Goal: Complete application form

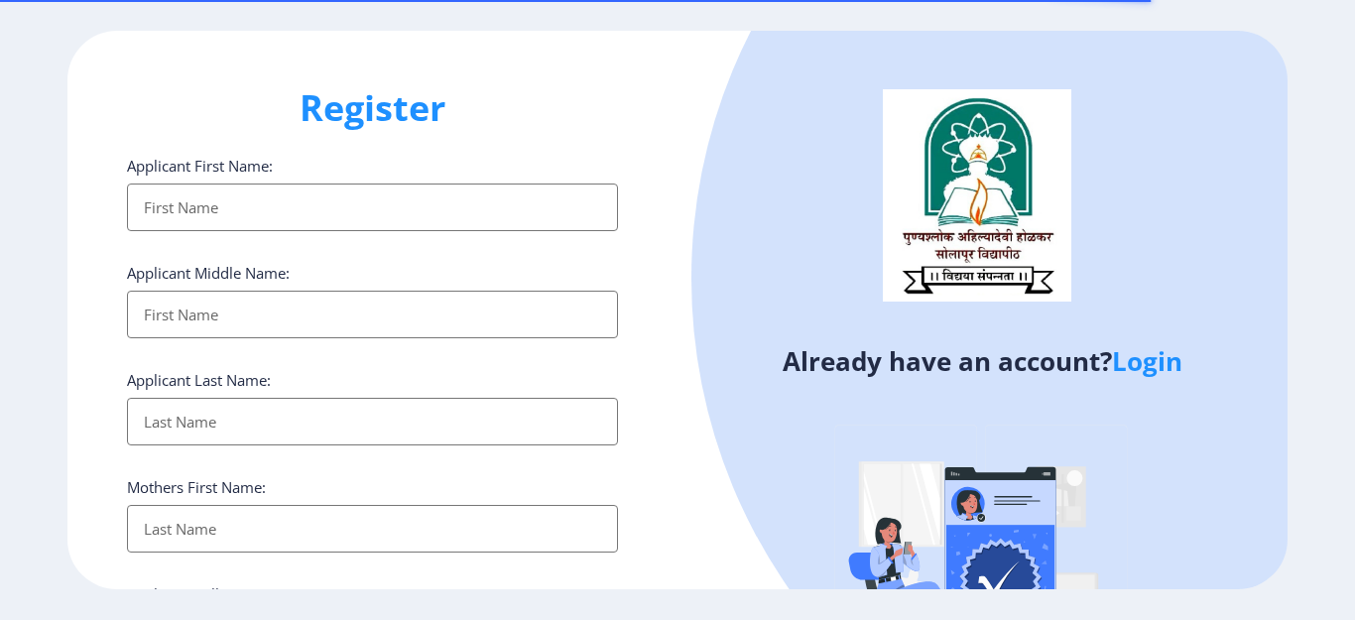
select select
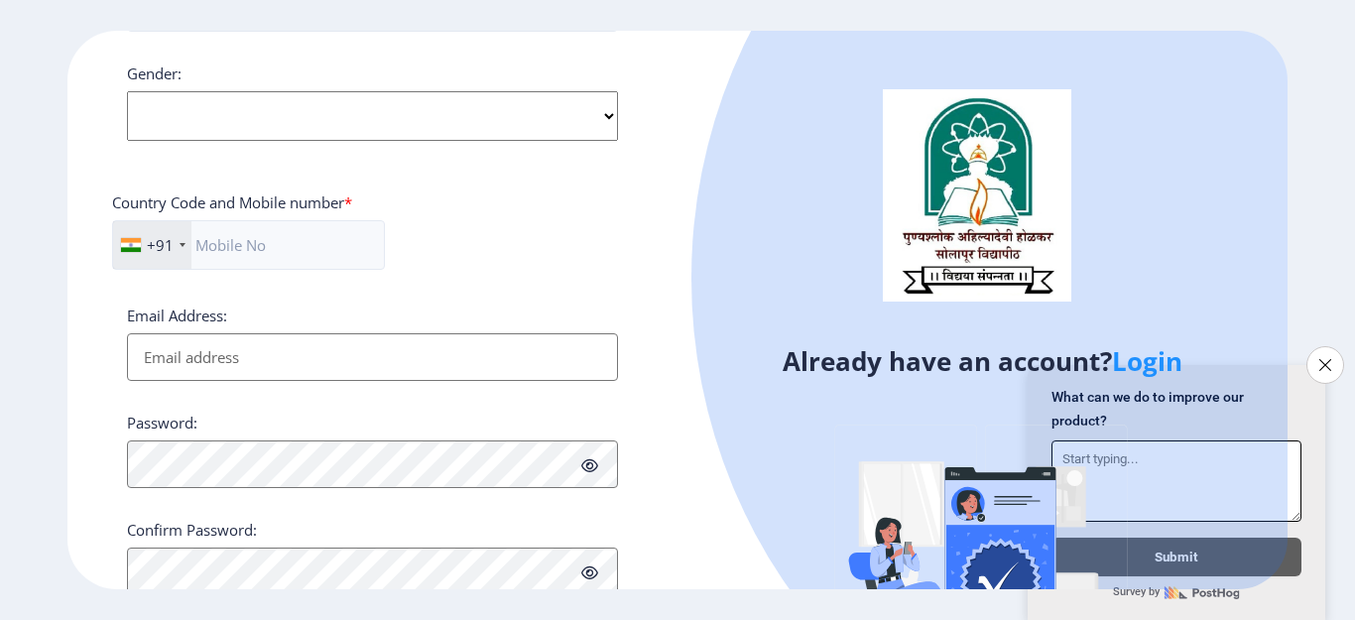
scroll to position [772, 0]
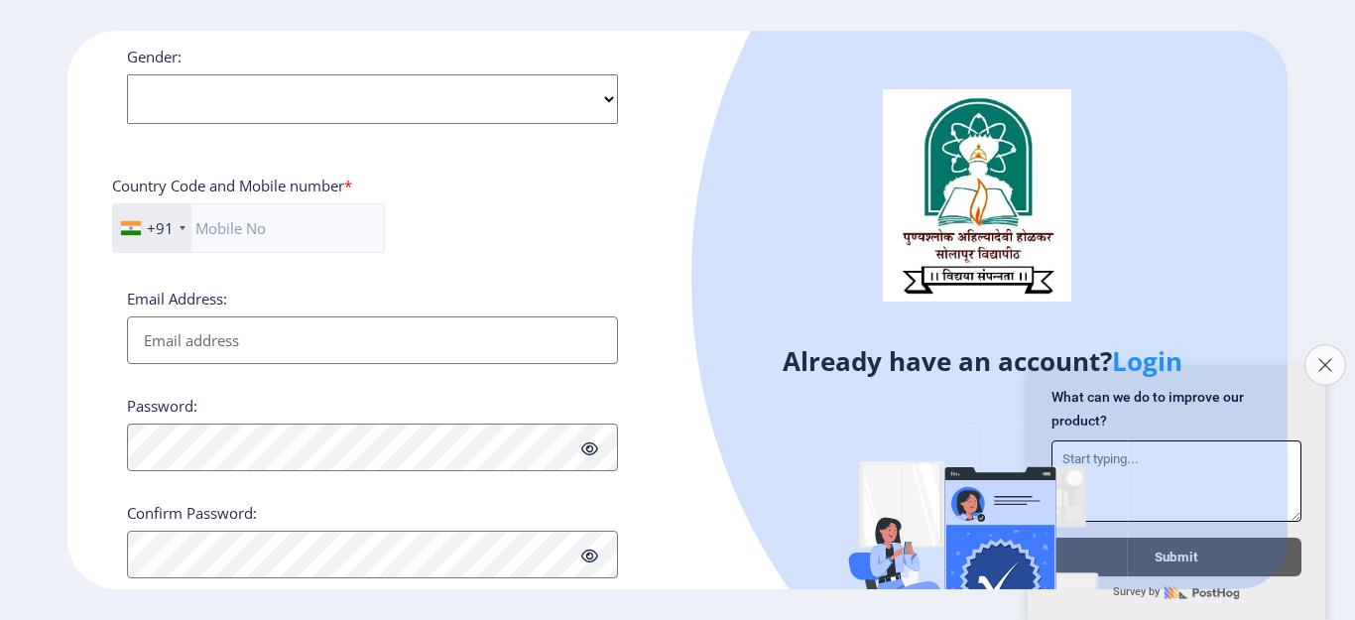
click at [1327, 360] on icon "Close survey" at bounding box center [1324, 364] width 13 height 13
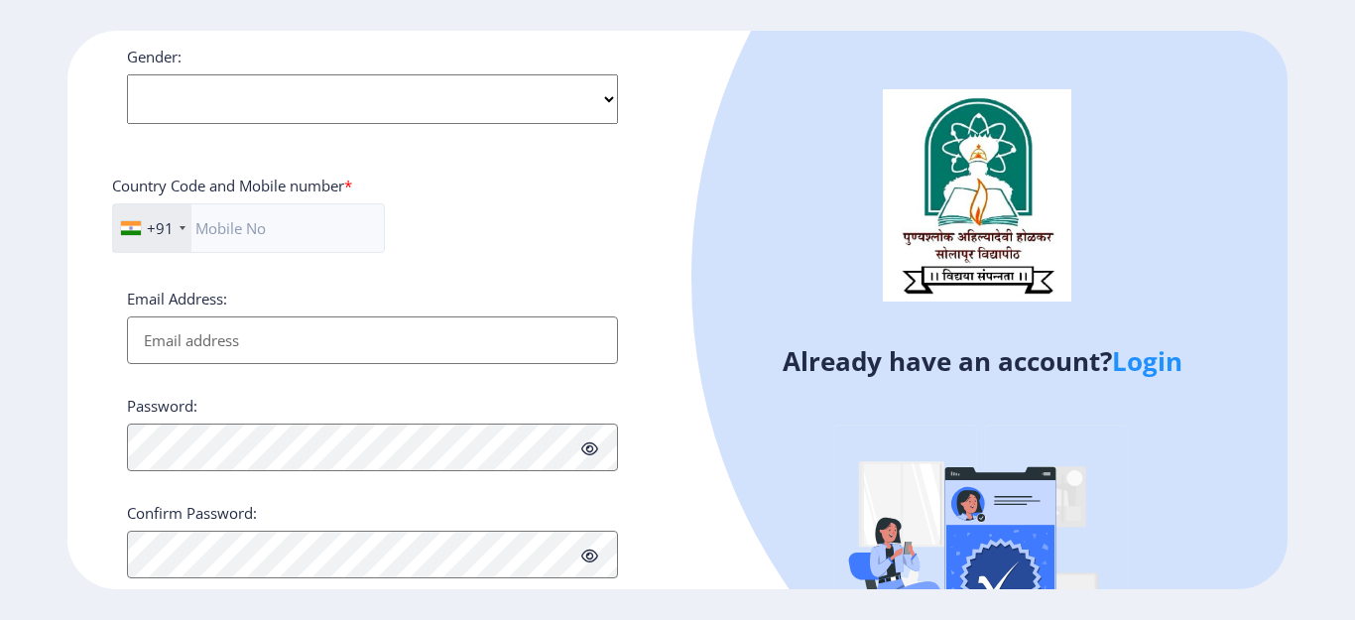
click at [1142, 354] on link "Login" at bounding box center [1147, 361] width 70 height 36
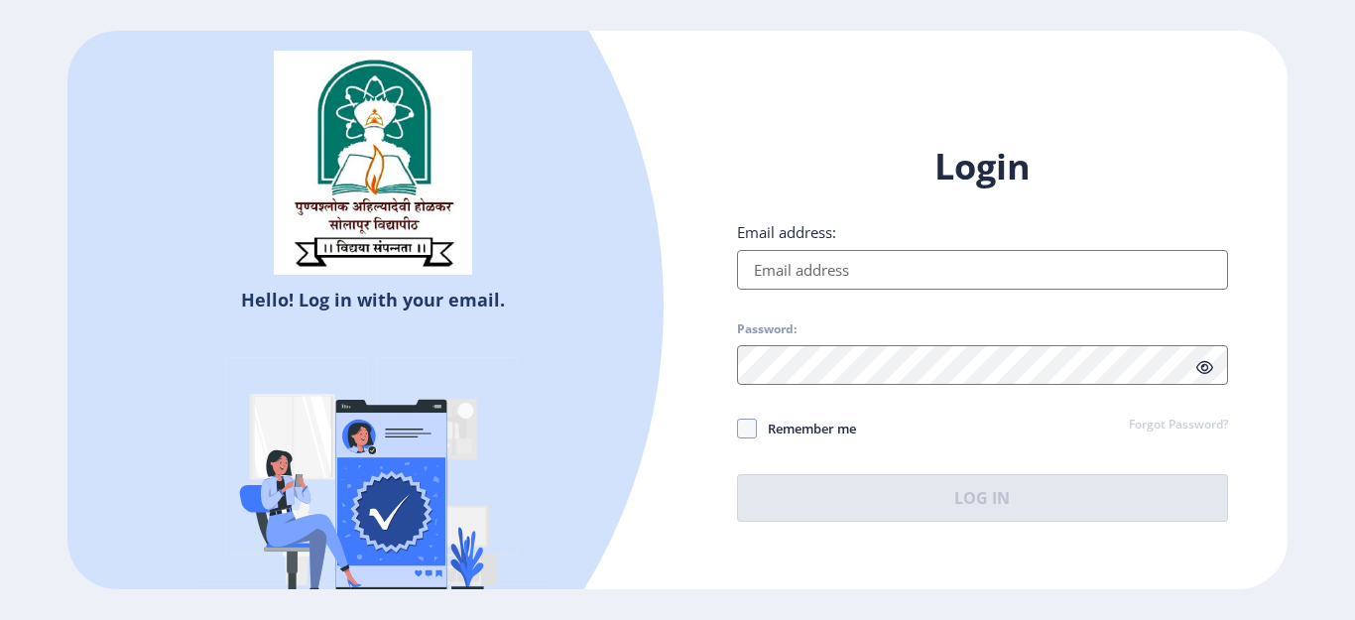
click at [865, 260] on input "Email address:" at bounding box center [982, 270] width 491 height 40
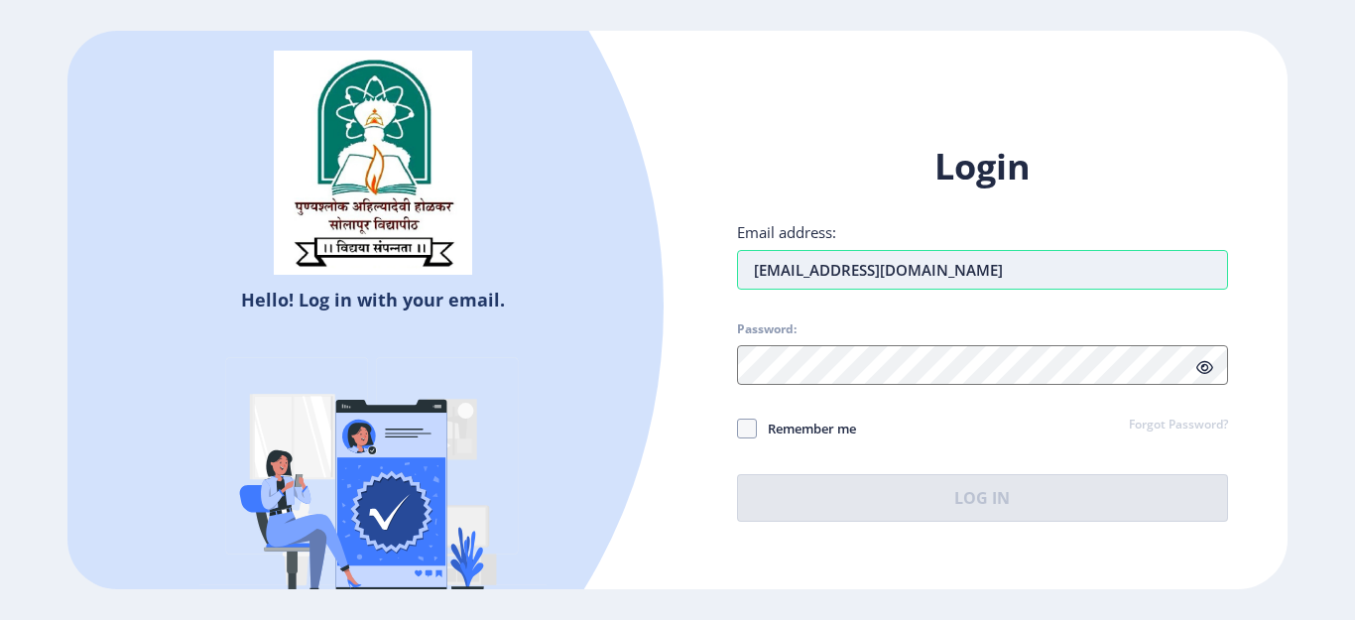
type input "[EMAIL_ADDRESS][DOMAIN_NAME]"
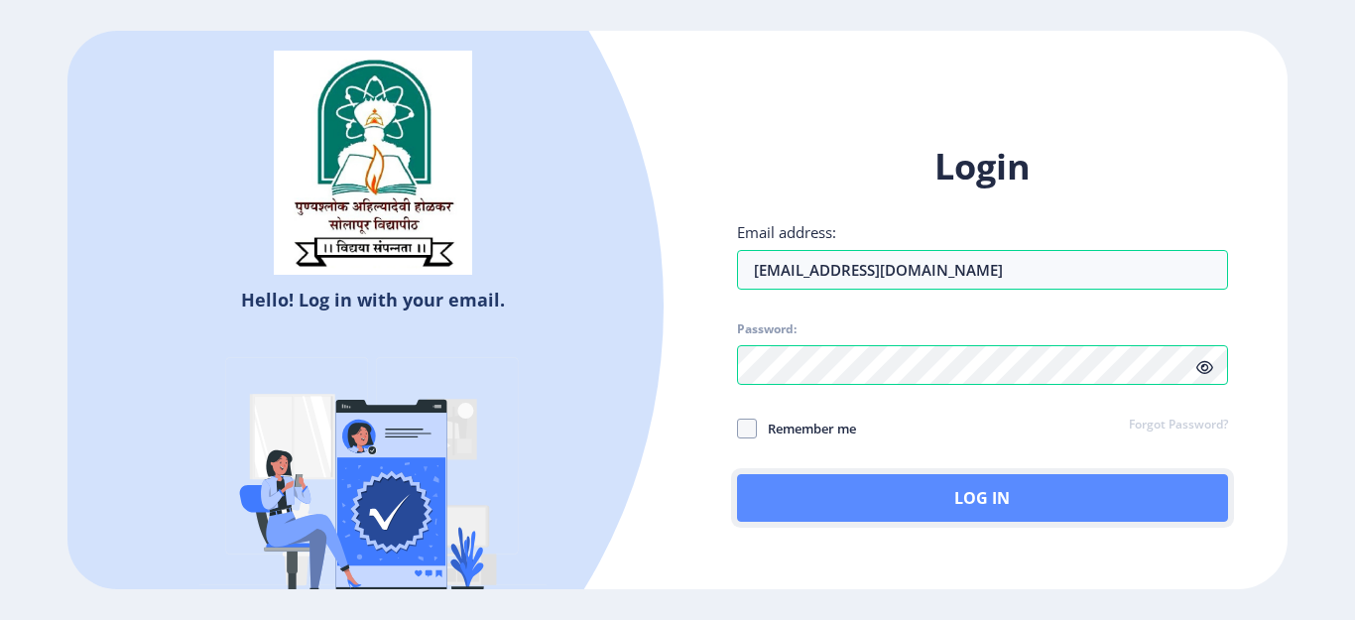
click at [918, 496] on button "Log In" at bounding box center [982, 498] width 491 height 48
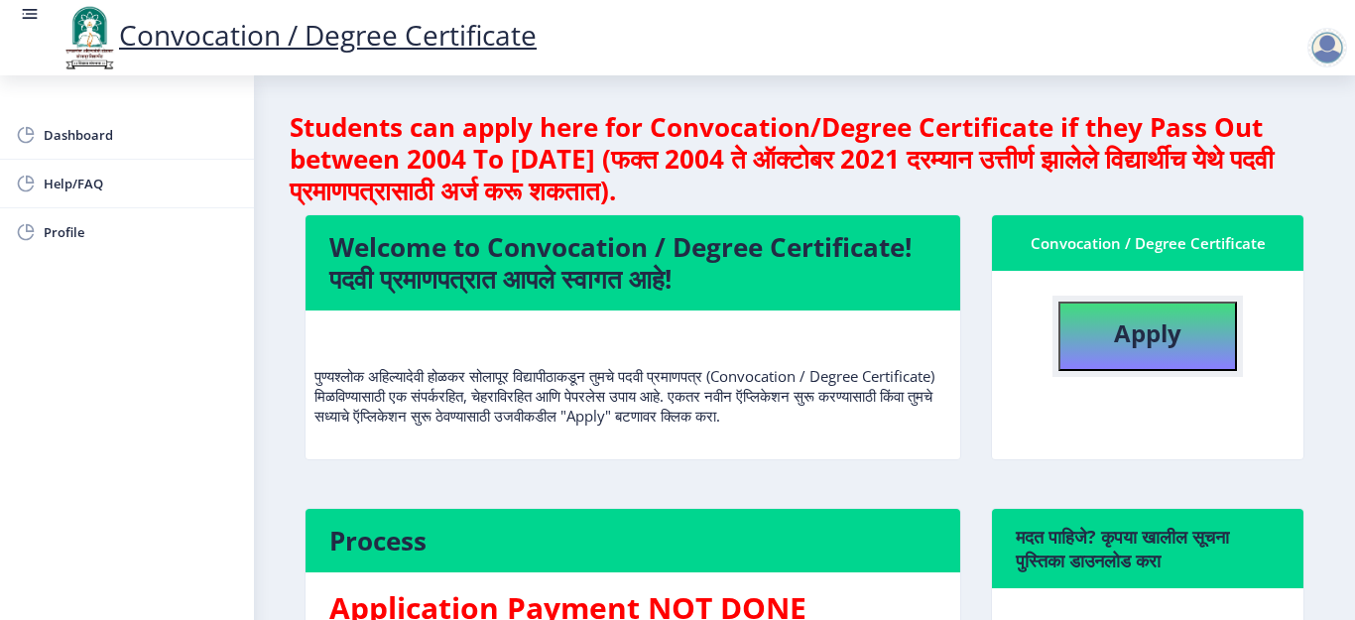
click at [1095, 320] on button "Apply" at bounding box center [1147, 336] width 179 height 69
select select
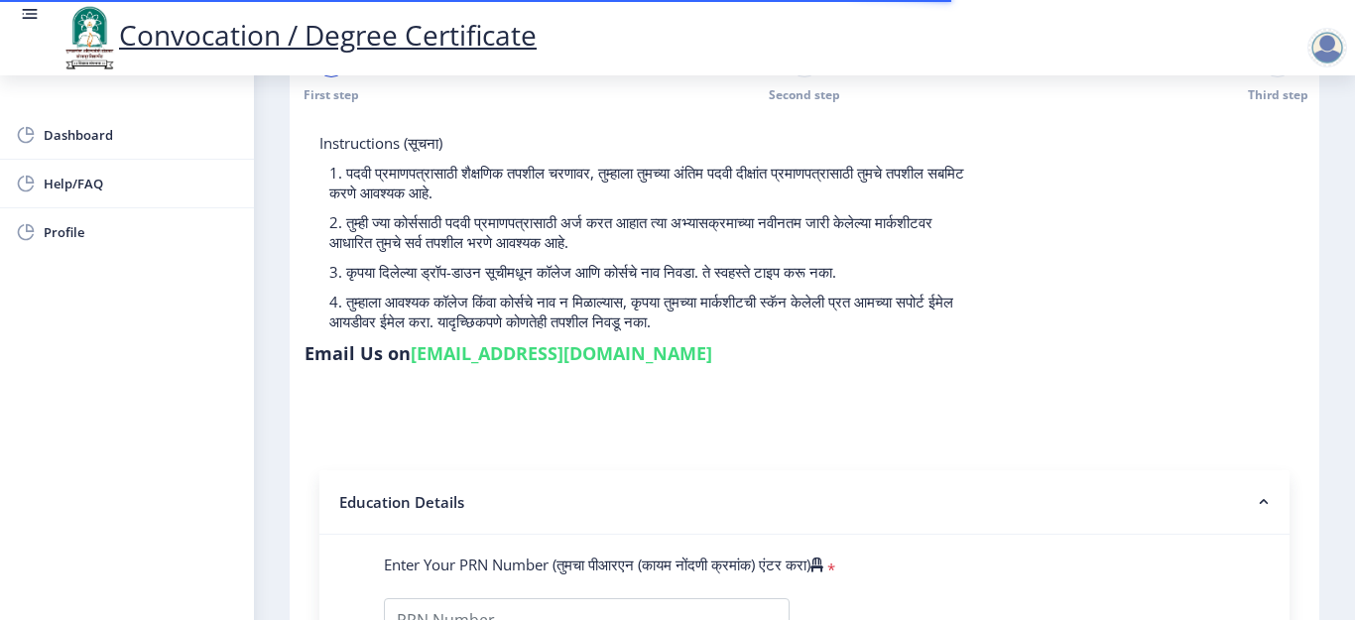
scroll to position [390, 0]
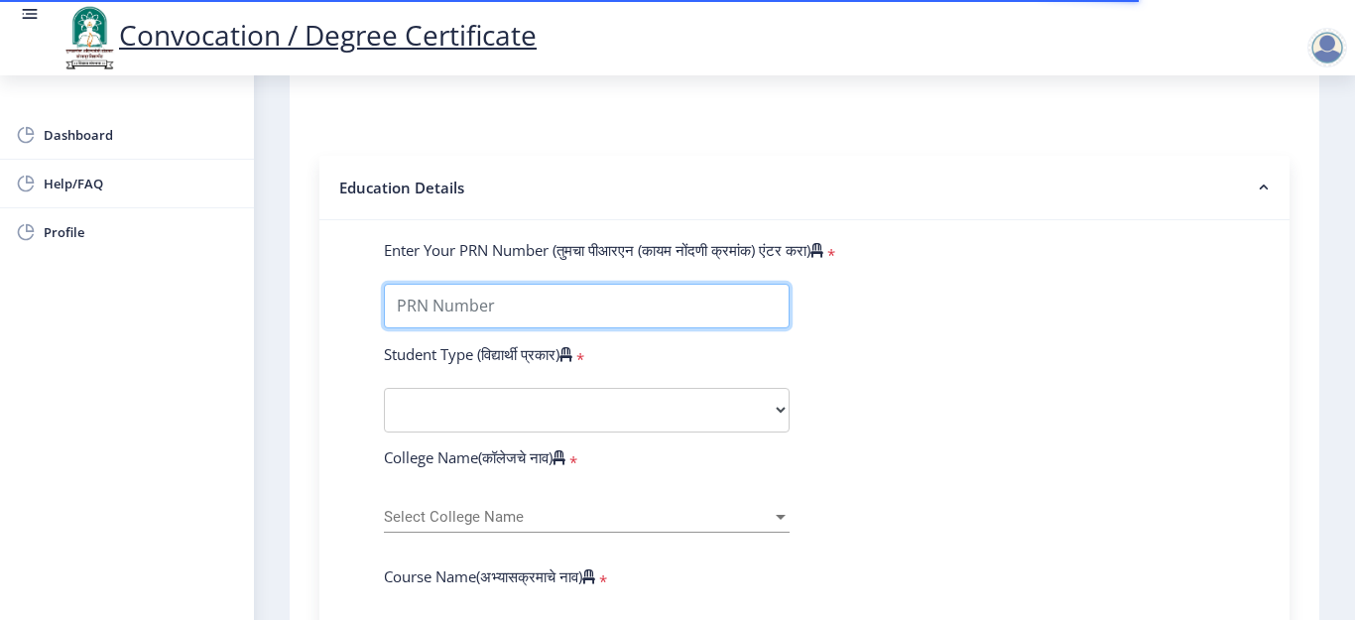
click at [602, 326] on input "Enter Your PRN Number (तुमचा पीआरएन (कायम नोंदणी क्रमांक) एंटर करा)" at bounding box center [587, 306] width 406 height 45
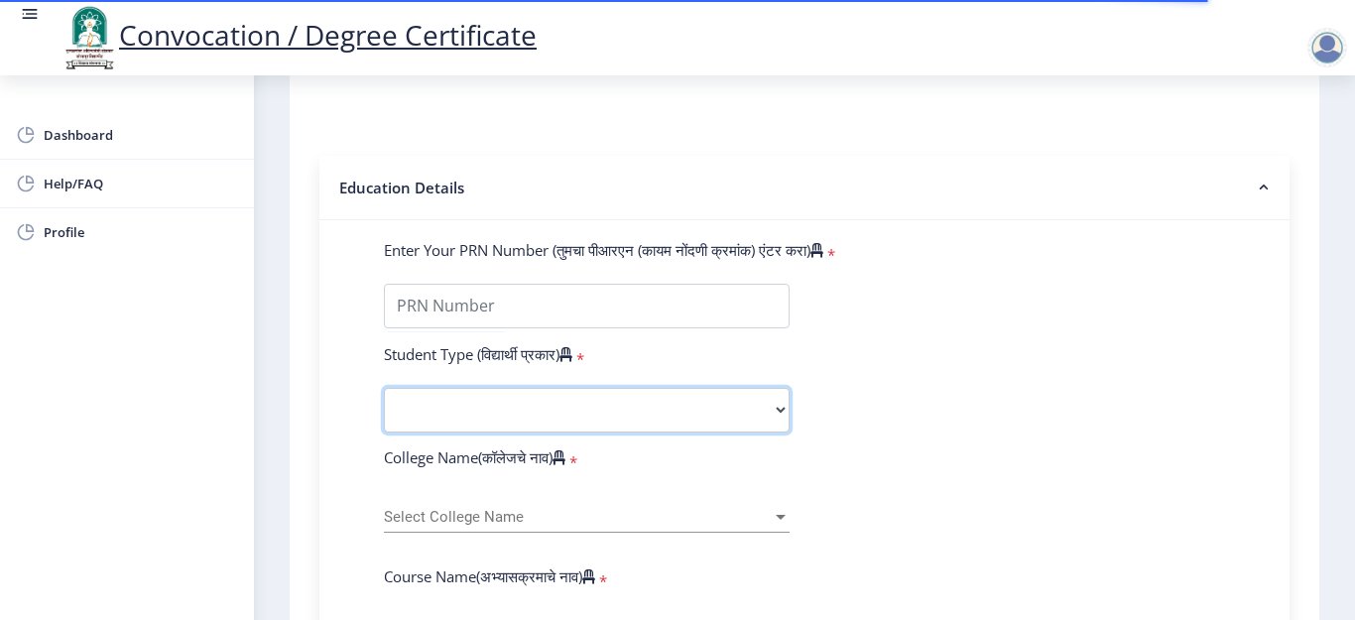
click at [570, 419] on select "Select Student Type Regular External" at bounding box center [587, 410] width 406 height 45
select select "Regular"
click at [384, 388] on select "Select Student Type Regular External" at bounding box center [587, 410] width 406 height 45
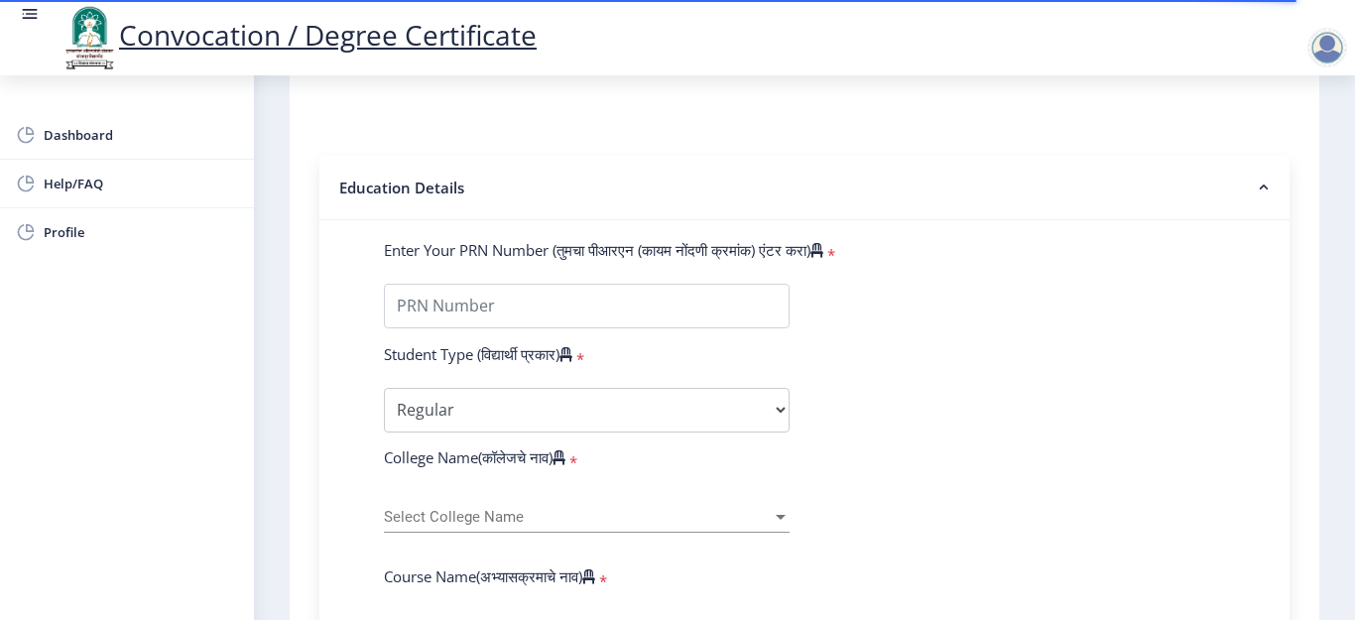
click at [542, 503] on div "Select College Name Select College Name" at bounding box center [587, 512] width 406 height 42
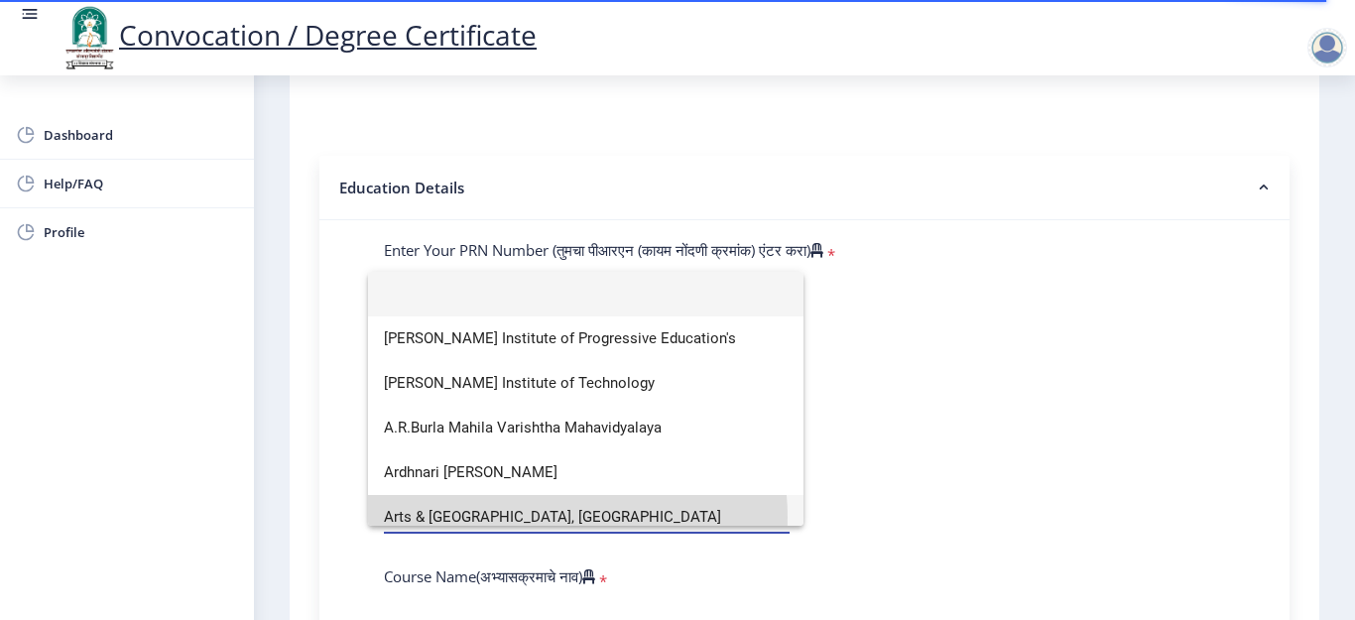
click at [537, 517] on span "Arts & [GEOGRAPHIC_DATA], [GEOGRAPHIC_DATA]" at bounding box center [586, 517] width 404 height 45
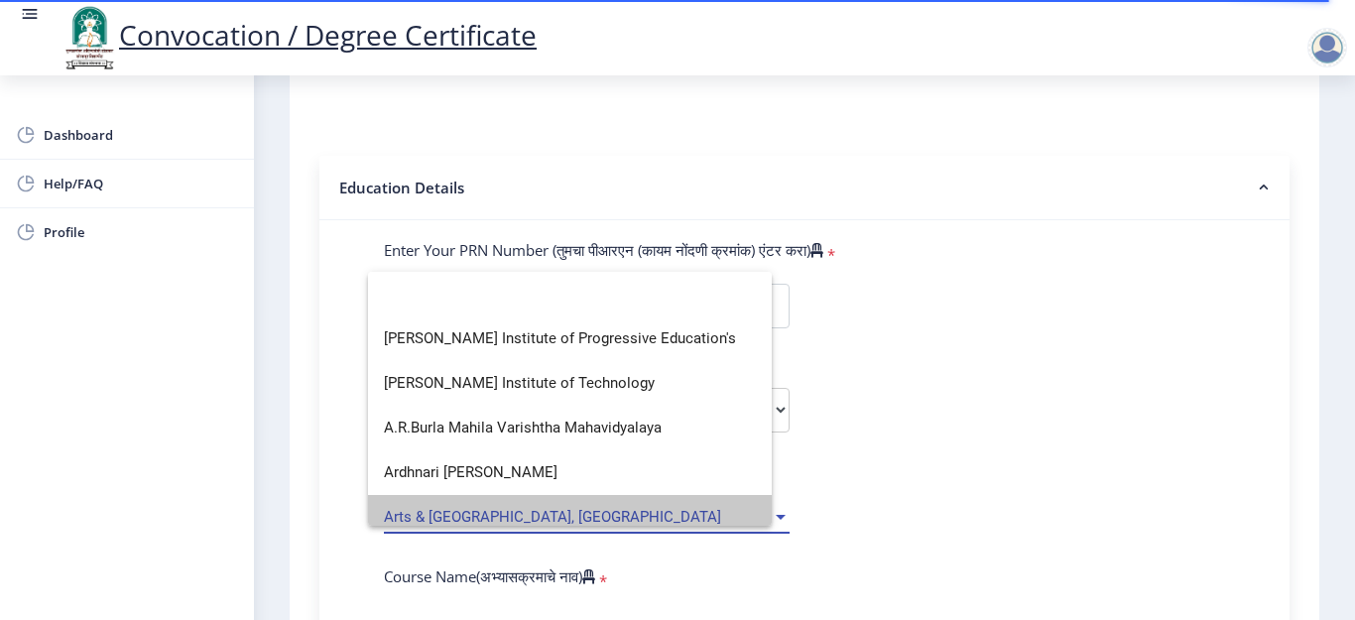
scroll to position [0, 0]
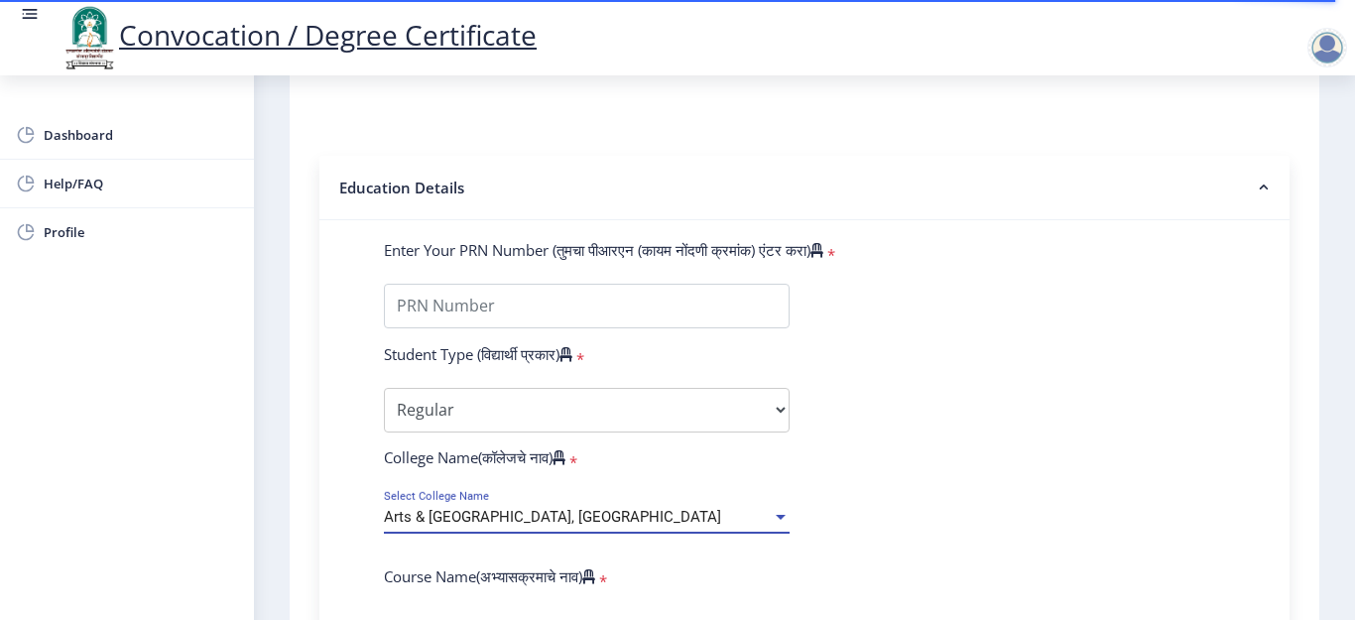
click at [536, 517] on span "Arts & [GEOGRAPHIC_DATA], [GEOGRAPHIC_DATA]" at bounding box center [552, 517] width 337 height 18
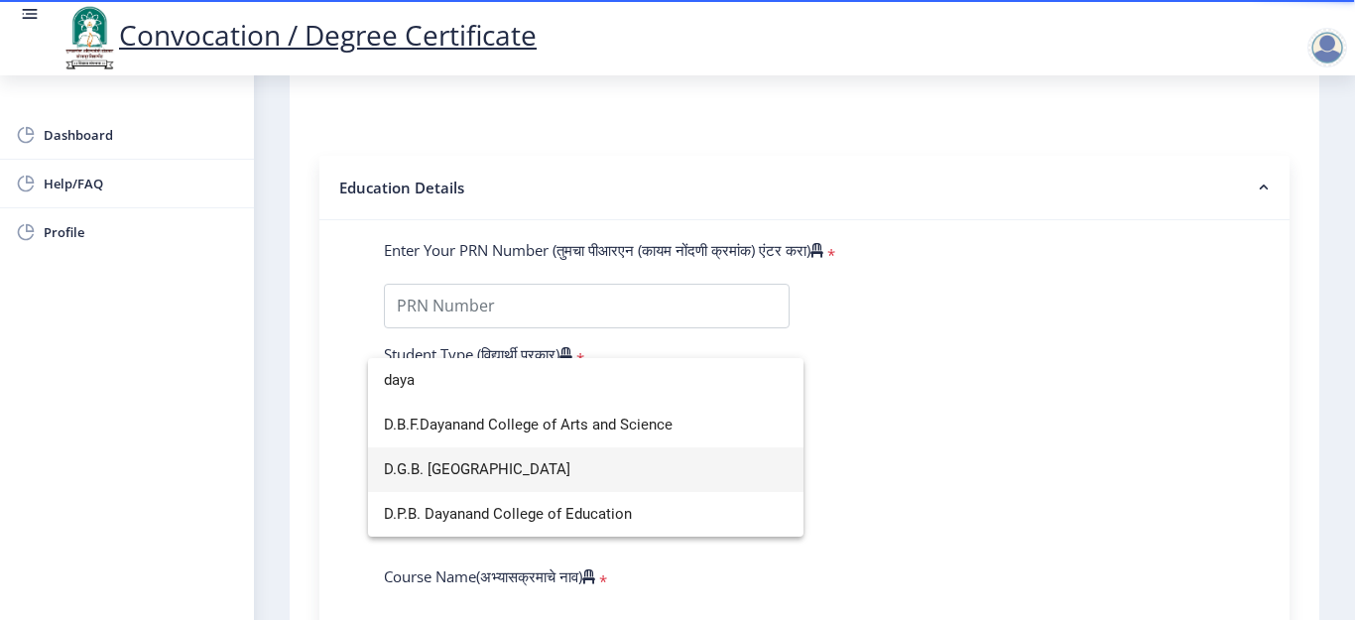
type input "daya"
click at [530, 464] on span "D.G.B. [GEOGRAPHIC_DATA]" at bounding box center [586, 469] width 404 height 45
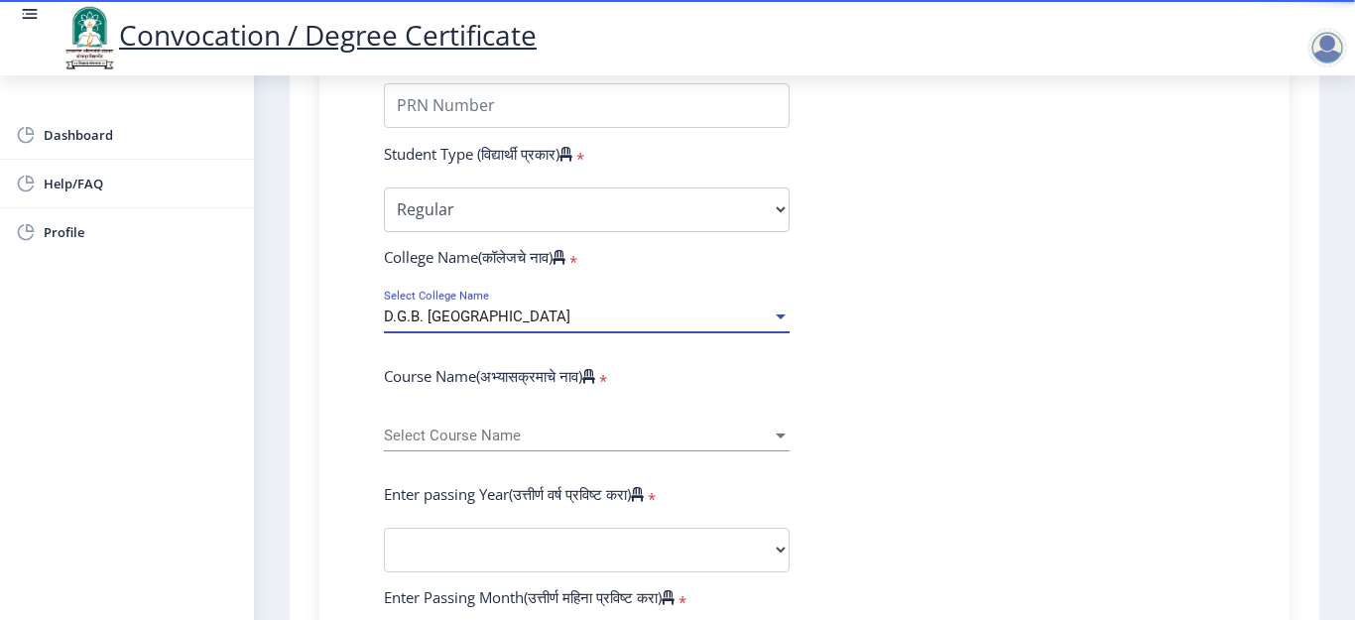
scroll to position [640, 0]
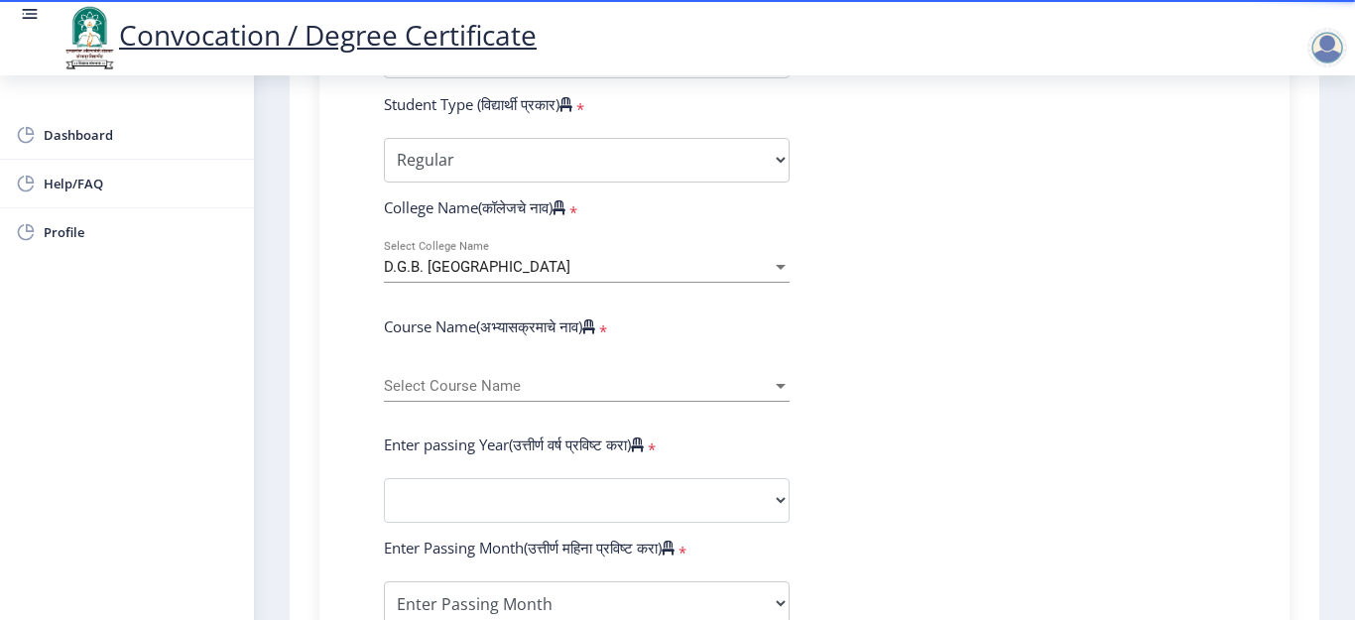
click at [763, 409] on div "Select Course Name Select Course Name" at bounding box center [587, 390] width 406 height 61
click at [762, 391] on span "Select Course Name" at bounding box center [578, 386] width 388 height 17
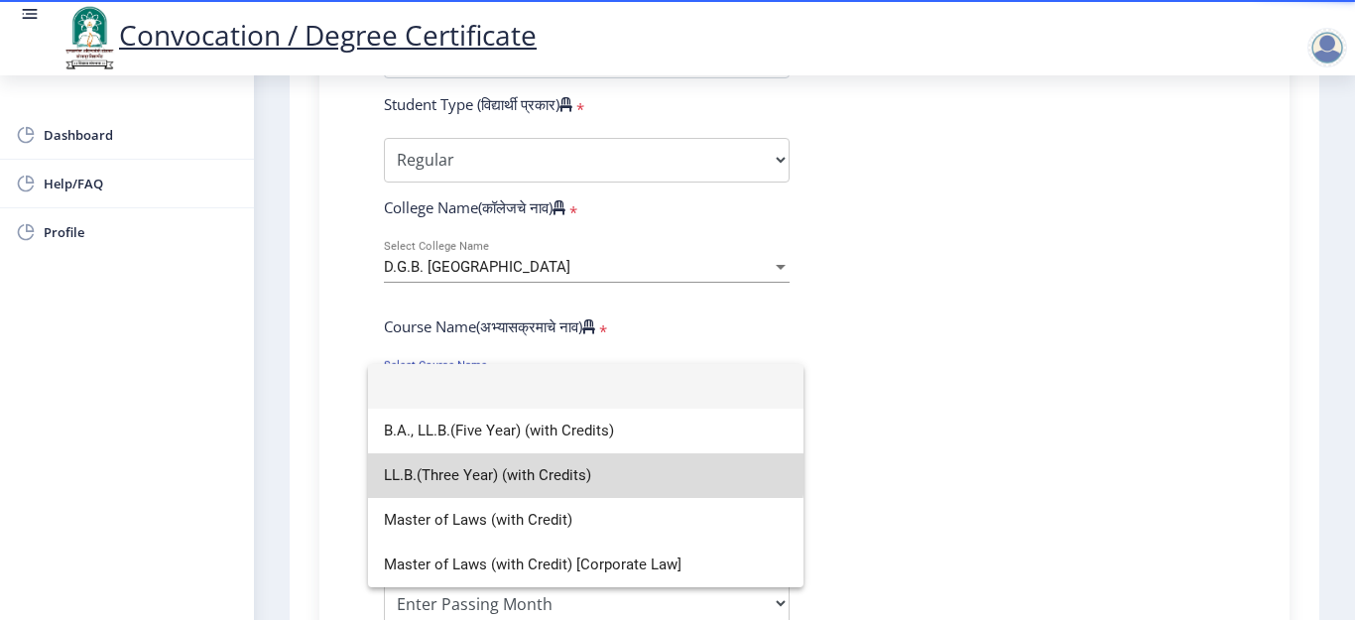
click at [550, 462] on span "LL.B.(Three Year) (with Credits)" at bounding box center [586, 475] width 404 height 45
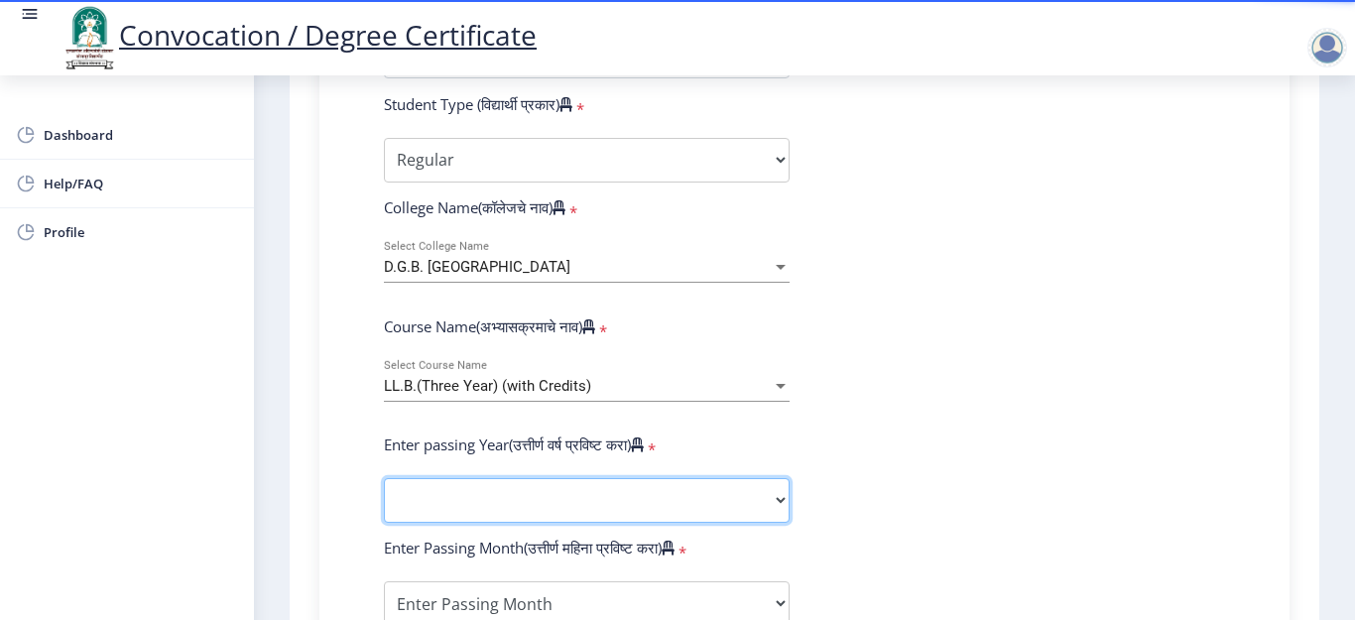
click at [492, 505] on select "2025 2024 2023 2022 2021 2020 2019 2018 2017 2016 2015 2014 2013 2012 2011 2010…" at bounding box center [587, 500] width 406 height 45
select select "2025"
click at [384, 478] on select "2025 2024 2023 2022 2021 2020 2019 2018 2017 2016 2015 2014 2013 2012 2011 2010…" at bounding box center [587, 500] width 406 height 45
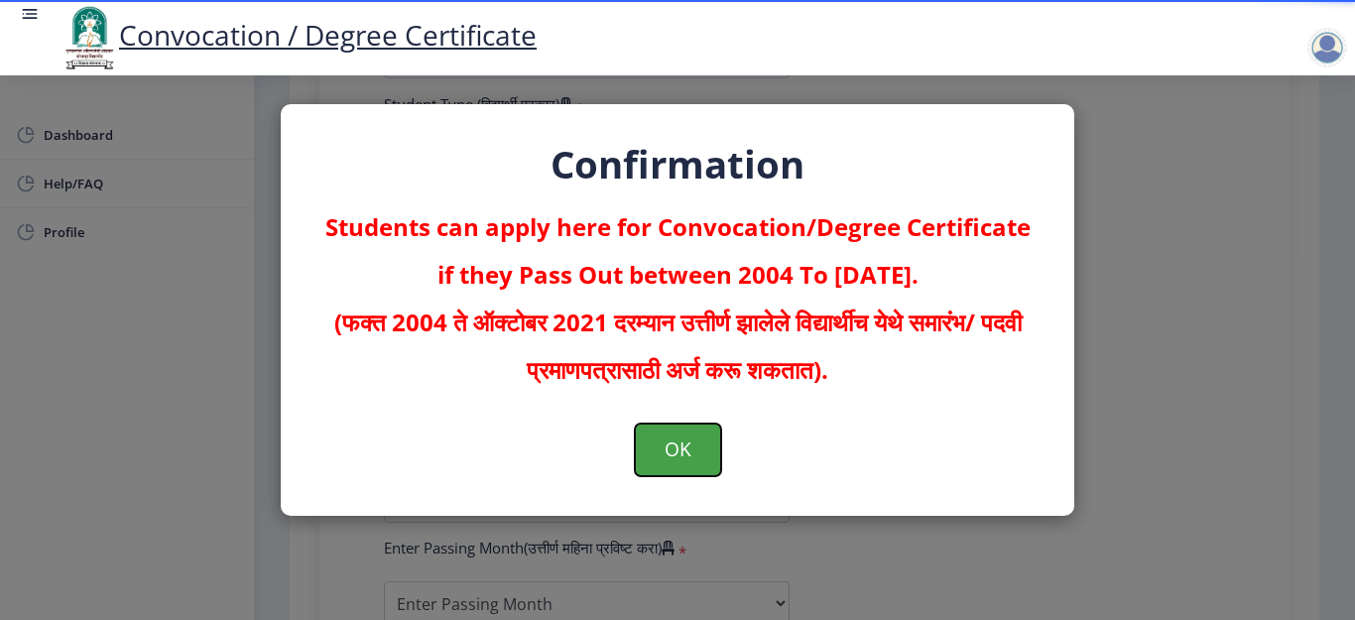
click at [670, 451] on button "OK" at bounding box center [678, 450] width 86 height 52
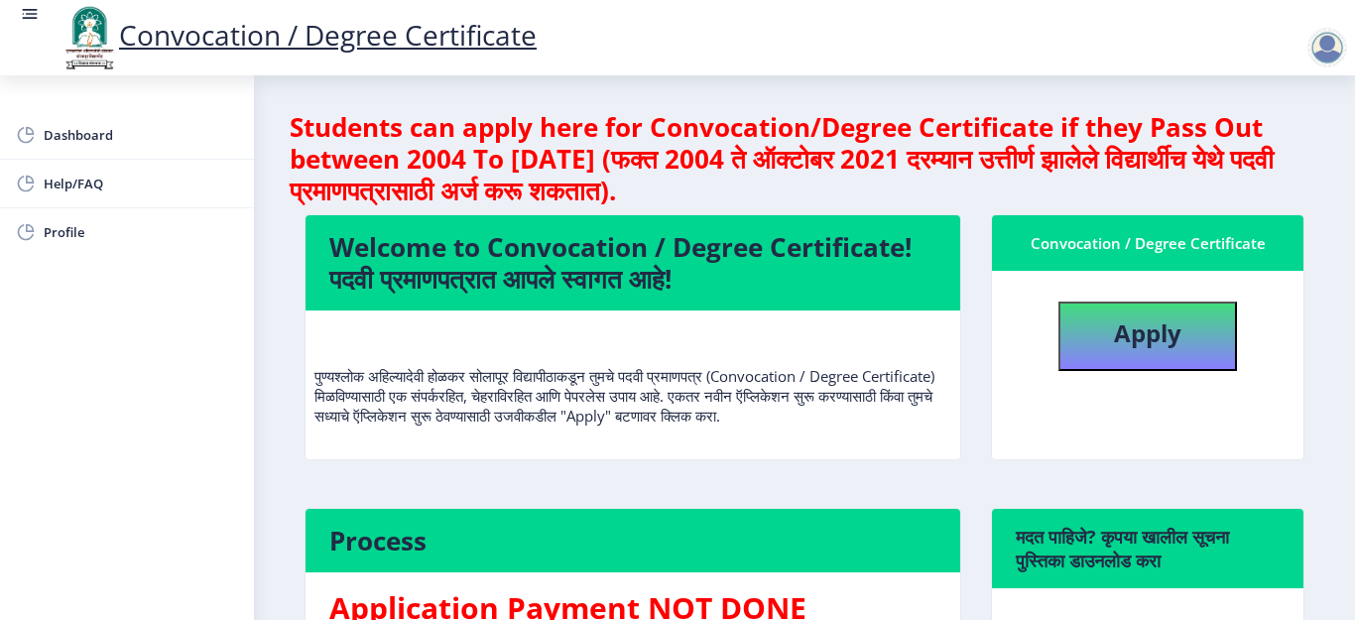
click at [35, 24] on rect at bounding box center [30, 14] width 20 height 20
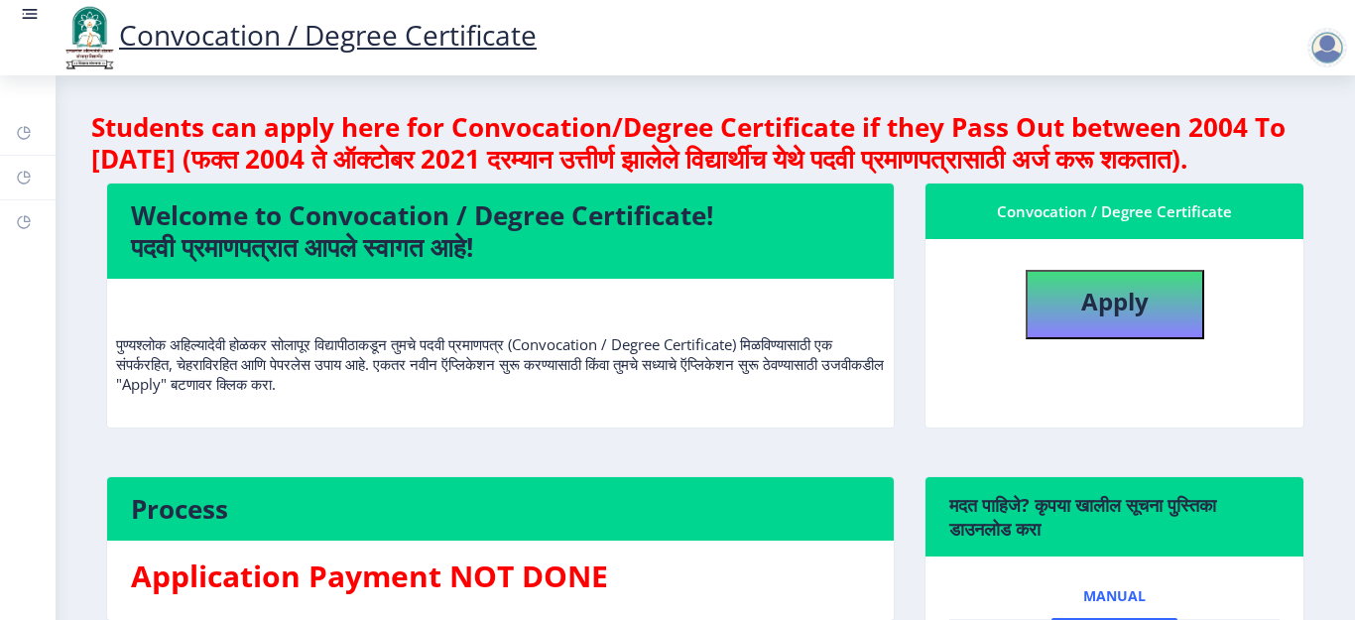
click at [35, 24] on rect at bounding box center [30, 14] width 20 height 20
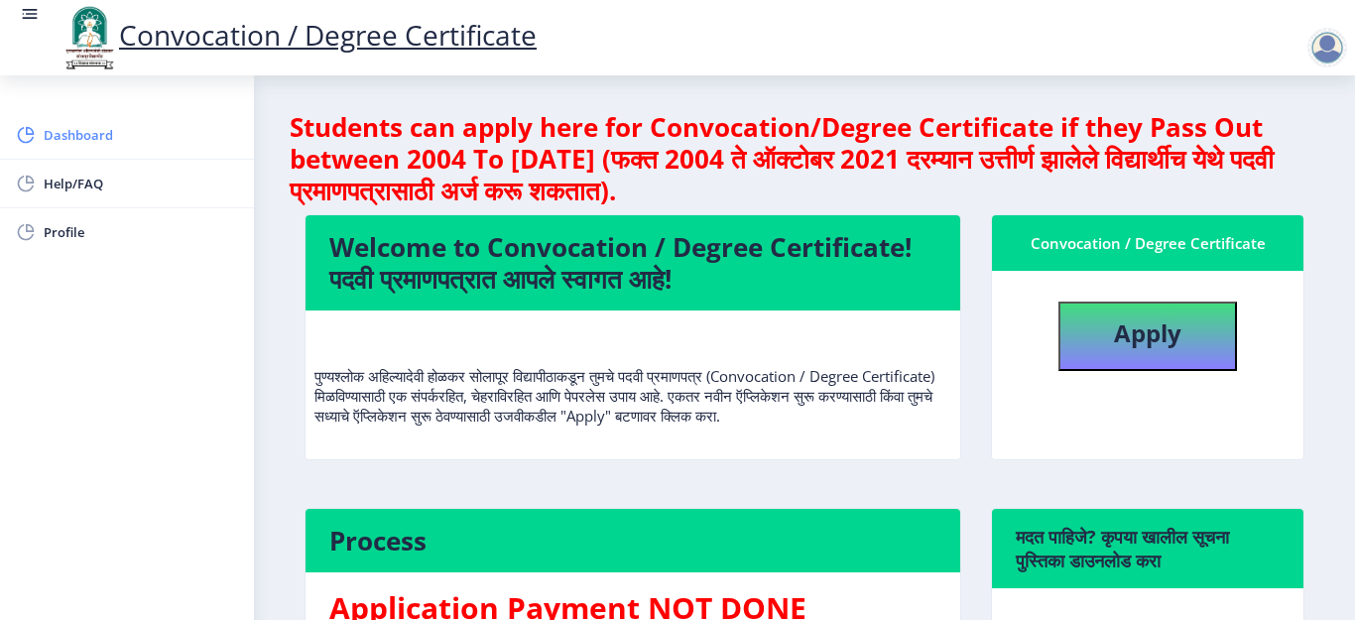
click at [26, 139] on rect at bounding box center [26, 135] width 20 height 20
select select
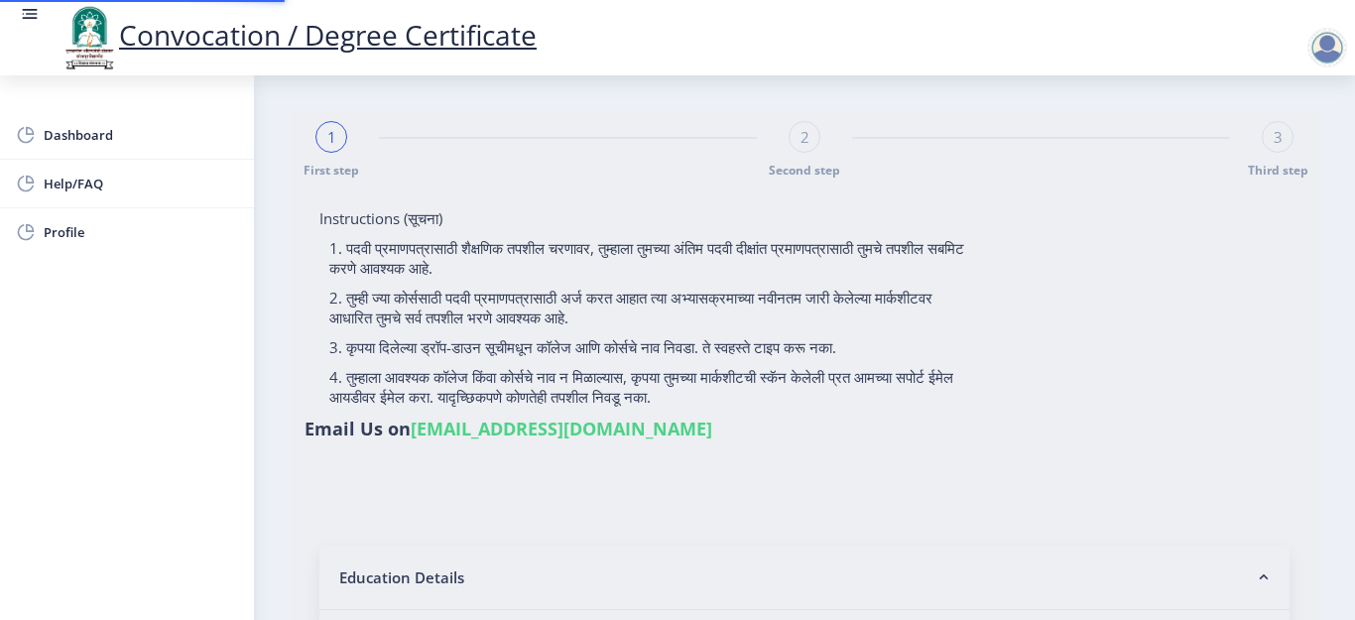
type input "[PERSON_NAME] [PERSON_NAME]"
type input "[PERSON_NAME]"
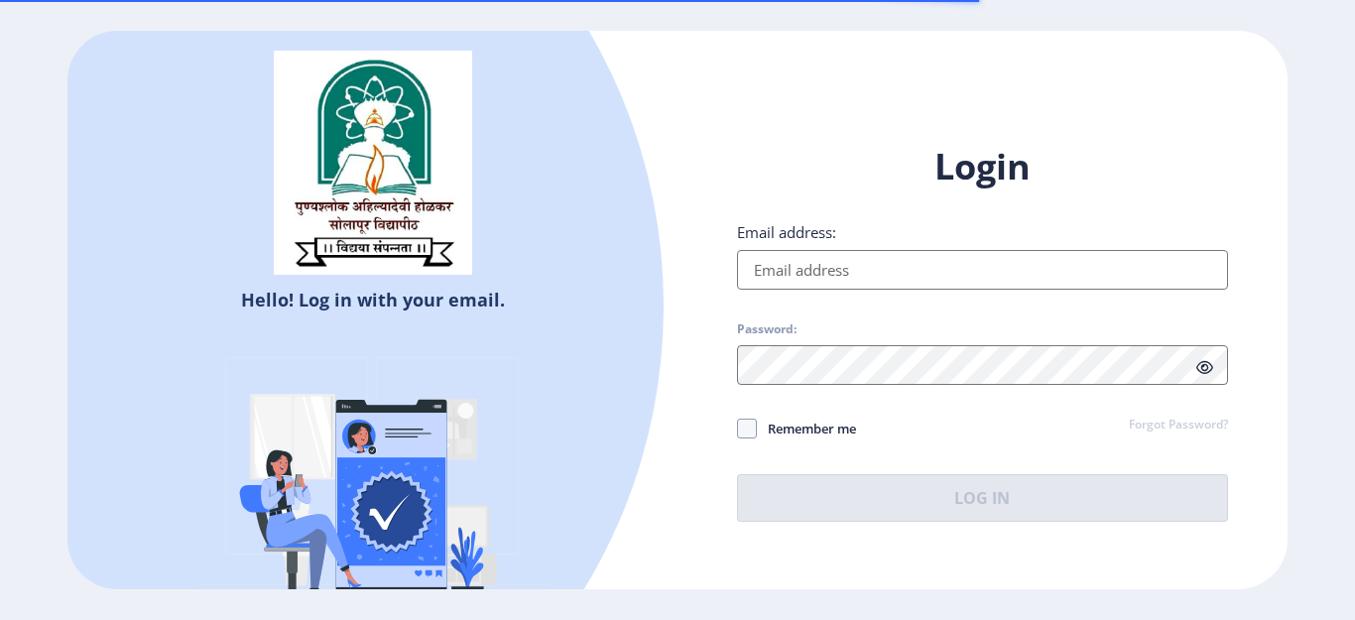
select select
